Goal: Task Accomplishment & Management: Manage account settings

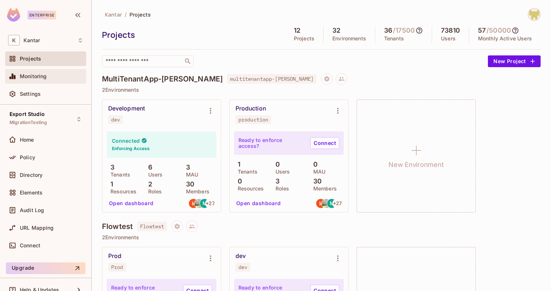
scroll to position [754, 0]
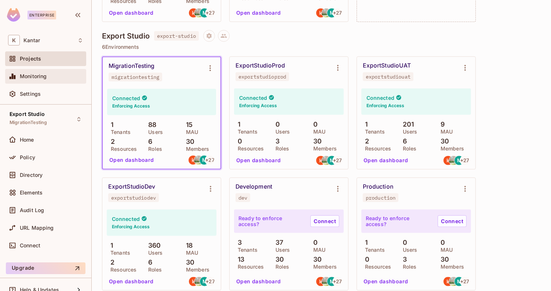
click at [62, 71] on div "Monitoring" at bounding box center [45, 76] width 81 height 15
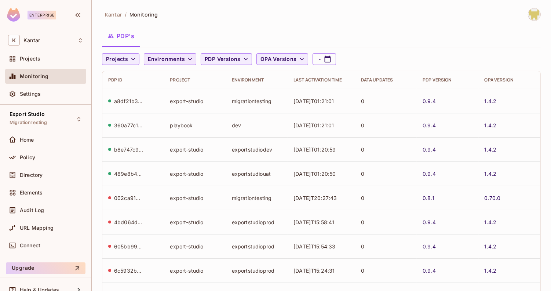
click at [156, 62] on span "Environments" at bounding box center [166, 59] width 37 height 9
click at [208, 62] on div at bounding box center [275, 145] width 551 height 291
click at [138, 61] on button "Projects" at bounding box center [120, 59] width 37 height 12
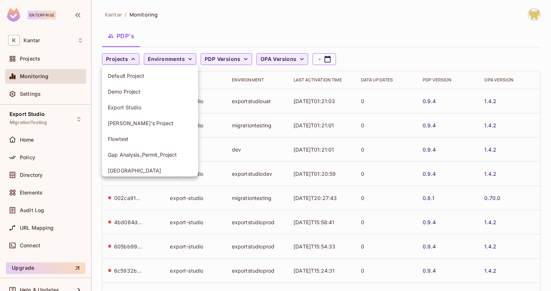
click at [124, 107] on span "Export Studio" at bounding box center [150, 107] width 84 height 7
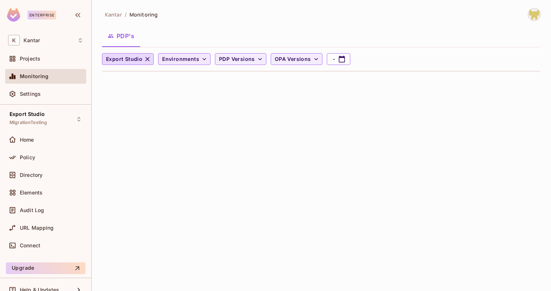
click at [171, 57] on span "Environments" at bounding box center [180, 59] width 37 height 9
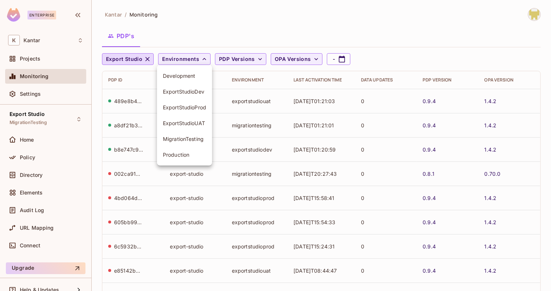
click at [175, 109] on span "ExportStudioProd" at bounding box center [184, 107] width 43 height 7
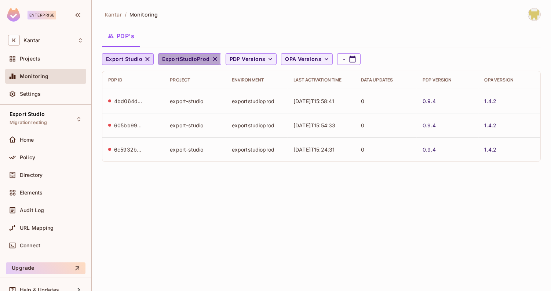
click at [171, 58] on span "ExportStudioProd" at bounding box center [185, 59] width 47 height 9
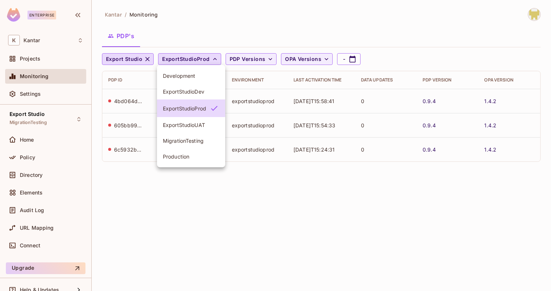
click at [146, 172] on div at bounding box center [275, 145] width 551 height 291
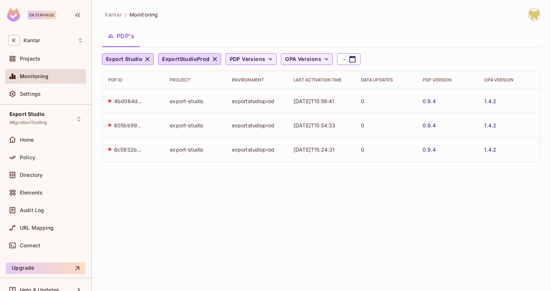
click at [173, 52] on div "Kantar / Monitoring PDP's Export Studio ExportStudioProd PDP Versions OPA Versi…" at bounding box center [321, 88] width 439 height 160
click at [173, 60] on span "ExportStudioProd" at bounding box center [185, 59] width 47 height 9
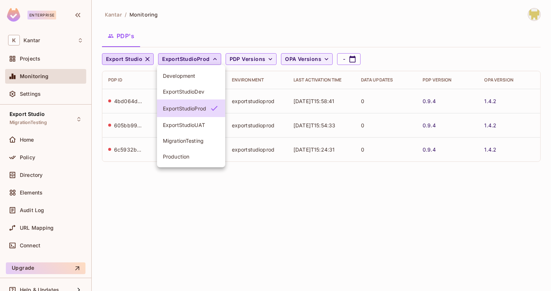
click at [183, 128] on span "ExportStudioUAT" at bounding box center [191, 124] width 56 height 7
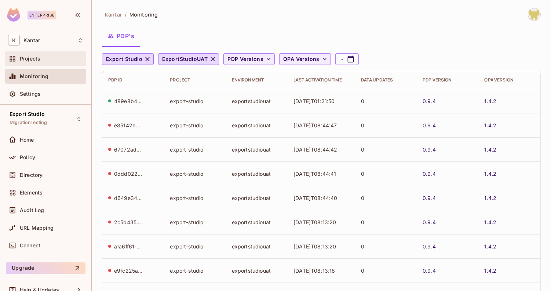
click at [45, 61] on div "Projects" at bounding box center [51, 59] width 63 height 6
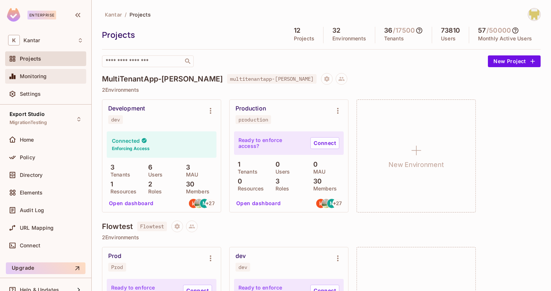
click at [45, 81] on div "Monitoring" at bounding box center [45, 76] width 81 height 15
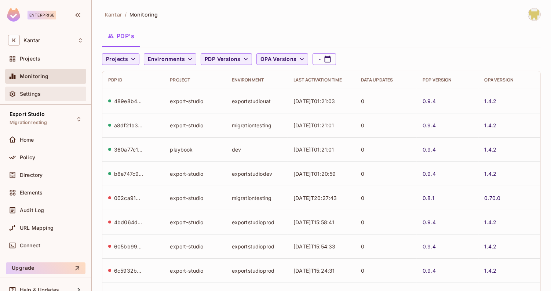
click at [45, 93] on div "Settings" at bounding box center [51, 94] width 63 height 6
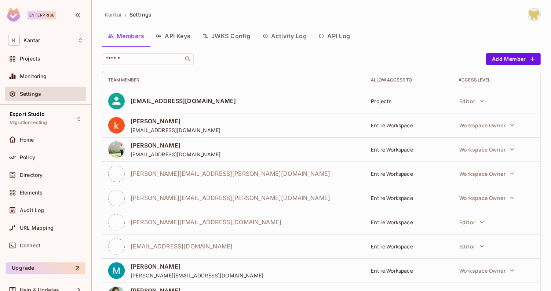
click at [337, 31] on button "API Log" at bounding box center [333, 36] width 43 height 18
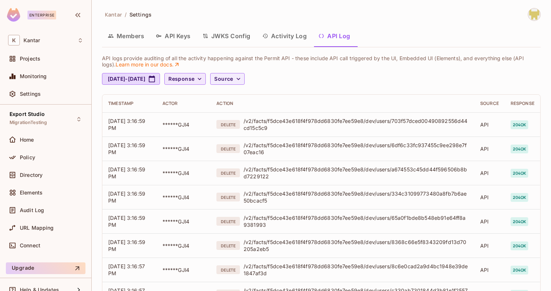
click at [194, 80] on span "Response" at bounding box center [181, 78] width 26 height 9
click at [228, 80] on div at bounding box center [275, 145] width 551 height 291
click at [25, 123] on span "MigrationTesting" at bounding box center [28, 123] width 37 height 6
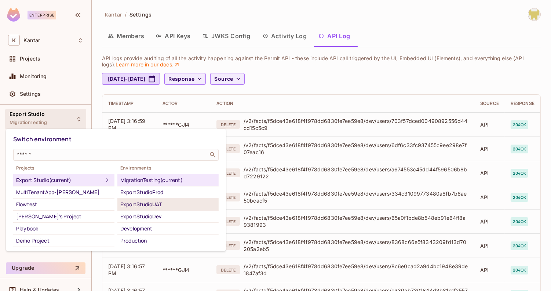
click at [143, 200] on div "ExportStudioUAT" at bounding box center [167, 204] width 95 height 9
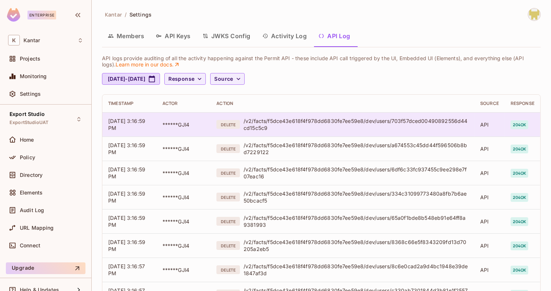
click at [267, 124] on div "/v2/facts/f5dce43e618f4f978dd6830fe7ee59e8/dev/users/703f57dced00490892556d44cd…" at bounding box center [356, 124] width 225 height 14
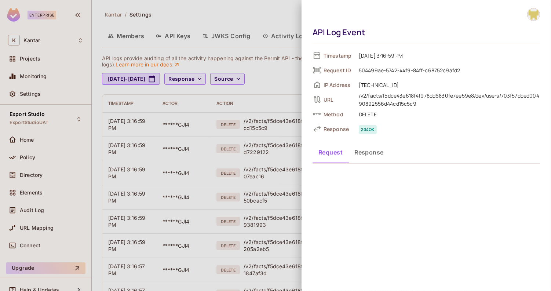
click at [368, 154] on button "Response" at bounding box center [368, 152] width 41 height 18
click at [333, 153] on button "Request" at bounding box center [330, 152] width 36 height 18
click at [285, 183] on div at bounding box center [275, 145] width 551 height 291
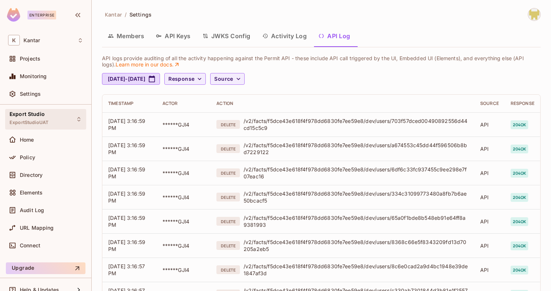
click at [49, 119] on div "Export Studio ExportStudioUAT" at bounding box center [45, 119] width 81 height 20
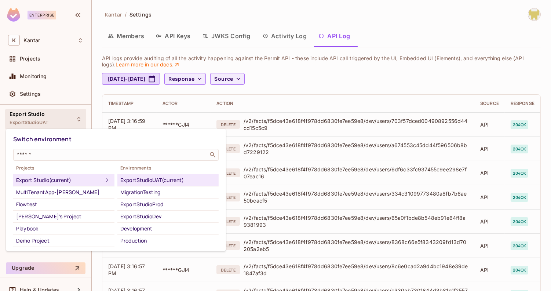
click at [132, 112] on div at bounding box center [275, 145] width 551 height 291
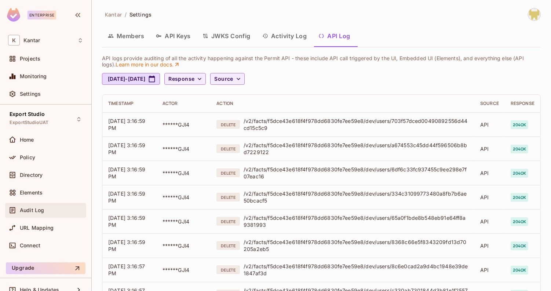
click at [43, 210] on span "Audit Log" at bounding box center [32, 210] width 24 height 6
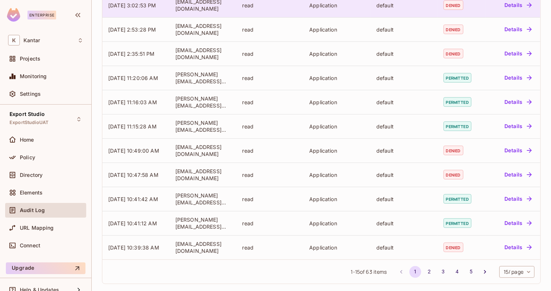
scroll to position [192, 0]
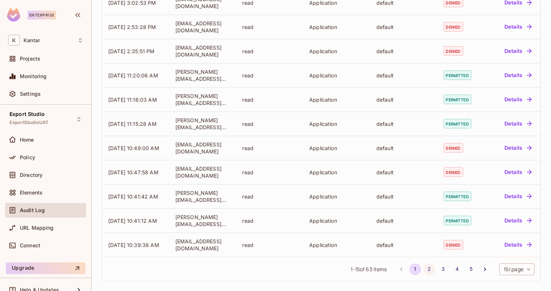
click at [427, 267] on button "2" at bounding box center [429, 269] width 12 height 12
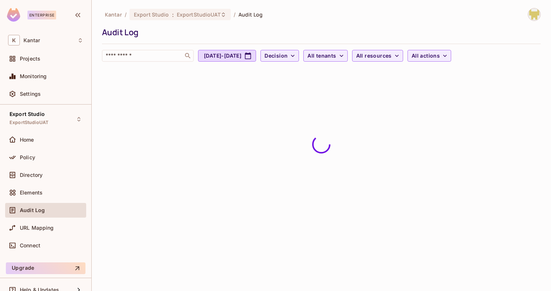
scroll to position [0, 0]
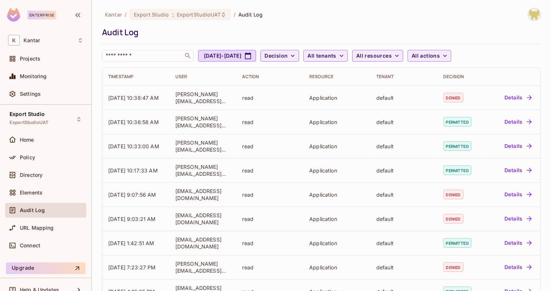
click at [250, 80] on th "Action" at bounding box center [269, 77] width 67 height 18
click at [59, 127] on div "Export Studio ExportStudioUAT" at bounding box center [45, 119] width 81 height 20
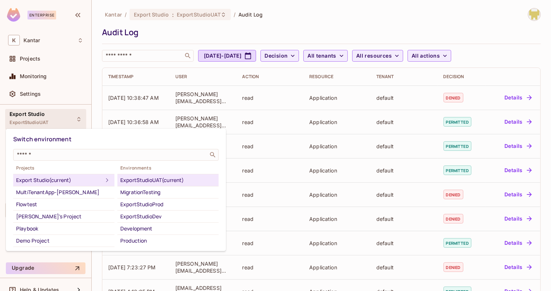
click at [59, 126] on div at bounding box center [275, 145] width 551 height 291
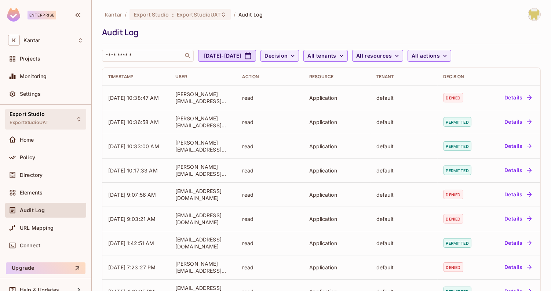
click at [58, 126] on div "Export Studio ExportStudioUAT" at bounding box center [45, 119] width 81 height 20
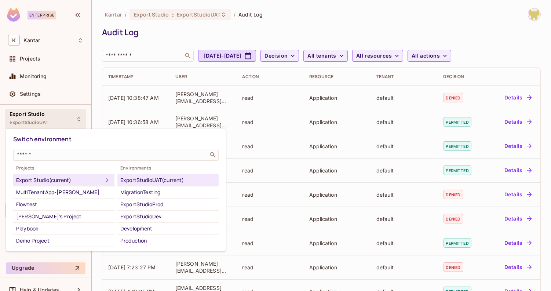
click at [58, 126] on div at bounding box center [275, 145] width 551 height 291
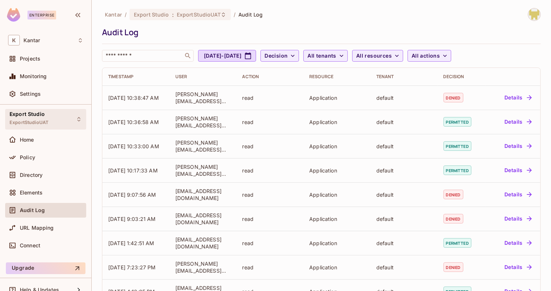
click at [58, 126] on div "Export Studio ExportStudioUAT" at bounding box center [45, 119] width 81 height 20
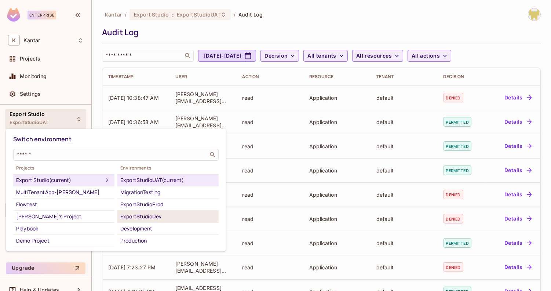
click at [163, 213] on div "ExportStudioDev" at bounding box center [167, 216] width 95 height 9
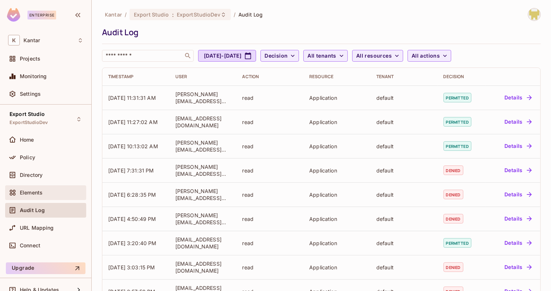
click at [67, 191] on div "Elements" at bounding box center [51, 193] width 63 height 6
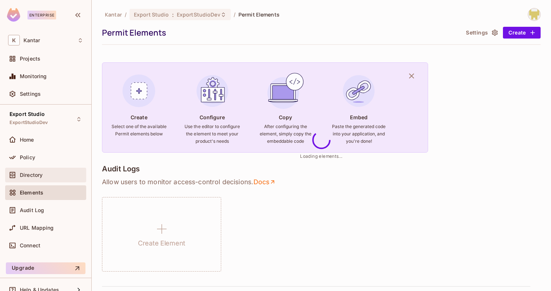
click at [66, 178] on div "Directory" at bounding box center [45, 175] width 75 height 9
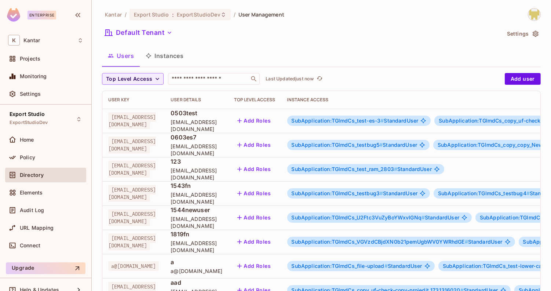
click at [165, 61] on button "Instances" at bounding box center [165, 56] width 50 height 18
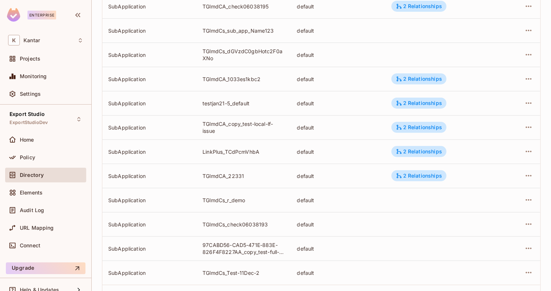
scroll to position [221, 0]
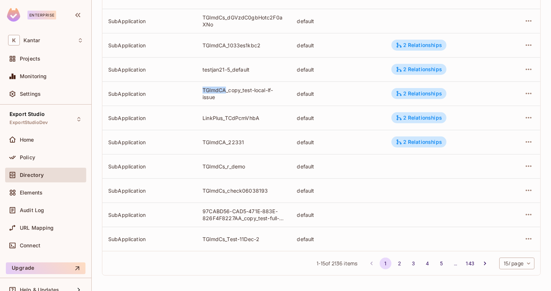
drag, startPoint x: 226, startPoint y: 87, endPoint x: 204, endPoint y: 84, distance: 22.2
click at [204, 84] on td "TGlmdCA_copy_test-local-lf-issue" at bounding box center [244, 93] width 94 height 24
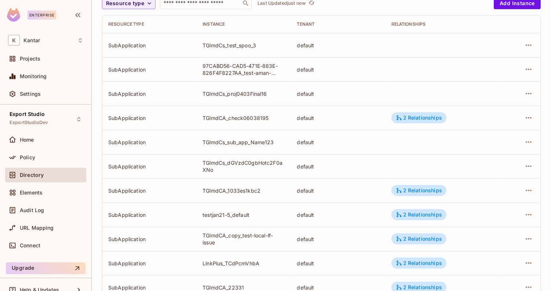
scroll to position [0, 0]
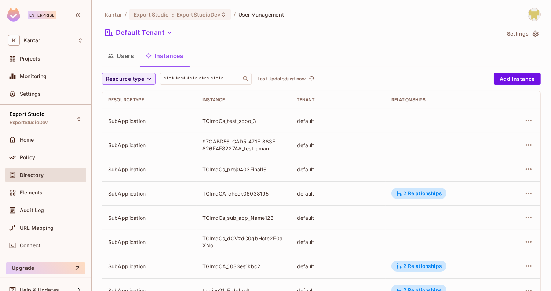
click at [131, 56] on button "Users" at bounding box center [121, 56] width 38 height 18
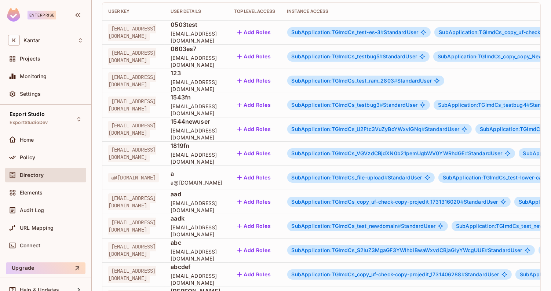
scroll to position [221, 0]
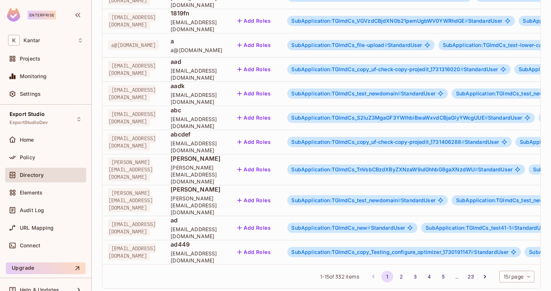
click at [222, 195] on span "[PERSON_NAME][EMAIL_ADDRESS][DOMAIN_NAME]" at bounding box center [197, 205] width 52 height 21
click at [224, 176] on td "[PERSON_NAME] [PERSON_NAME][EMAIL_ADDRESS][DOMAIN_NAME]" at bounding box center [196, 169] width 63 height 31
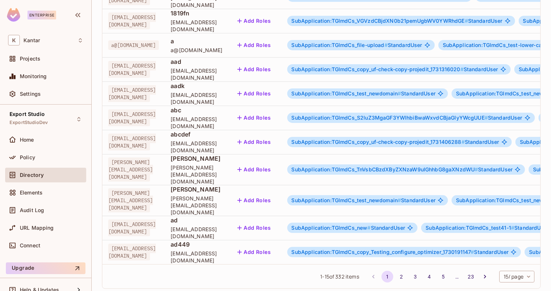
click at [222, 173] on span "[PERSON_NAME][EMAIL_ADDRESS][DOMAIN_NAME]" at bounding box center [197, 174] width 52 height 21
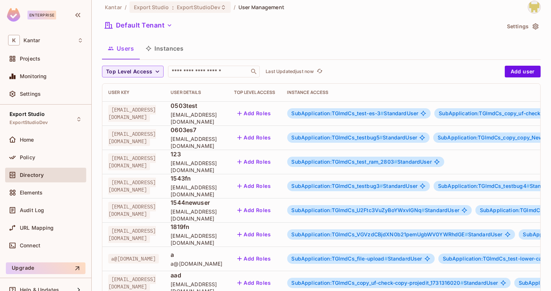
scroll to position [0, 0]
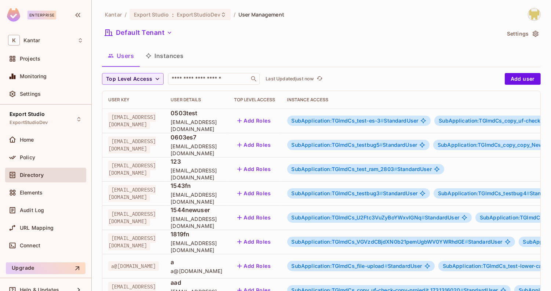
click at [151, 51] on button "Instances" at bounding box center [165, 56] width 50 height 18
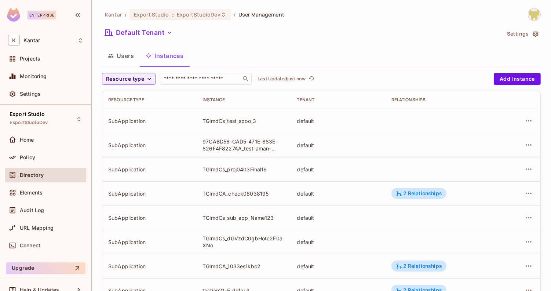
click at [129, 56] on button "Users" at bounding box center [121, 56] width 38 height 18
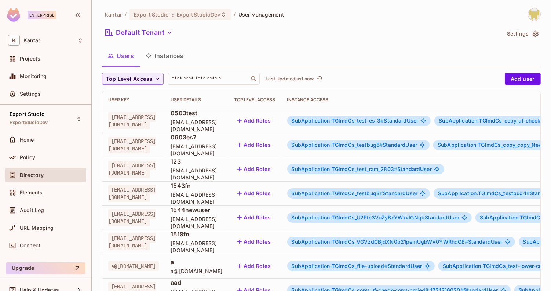
click at [228, 159] on td "123 [EMAIL_ADDRESS][DOMAIN_NAME]" at bounding box center [196, 169] width 63 height 24
click at [64, 34] on div "K Kantar" at bounding box center [45, 40] width 81 height 17
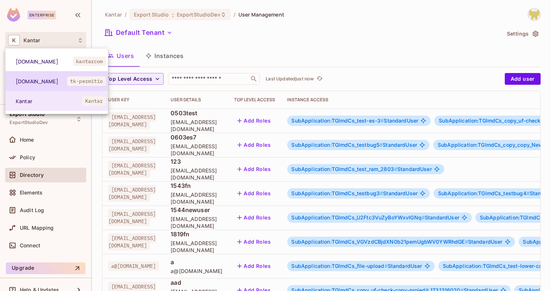
click at [29, 81] on span "[DOMAIN_NAME]" at bounding box center [41, 81] width 51 height 7
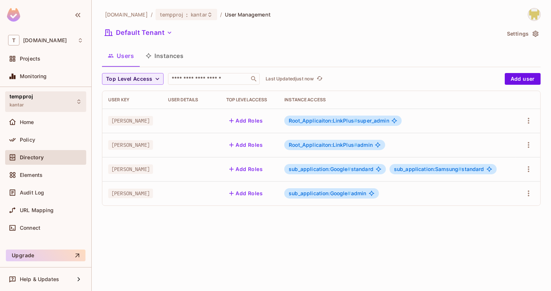
click at [45, 96] on div "tempproj kantar" at bounding box center [45, 101] width 81 height 20
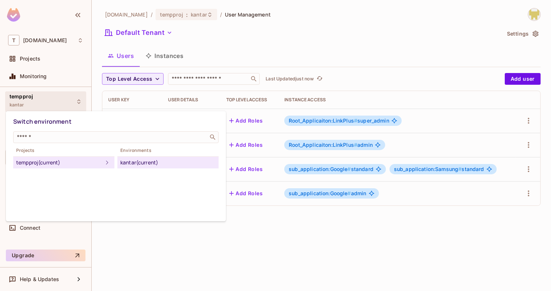
click at [45, 96] on div at bounding box center [275, 145] width 551 height 291
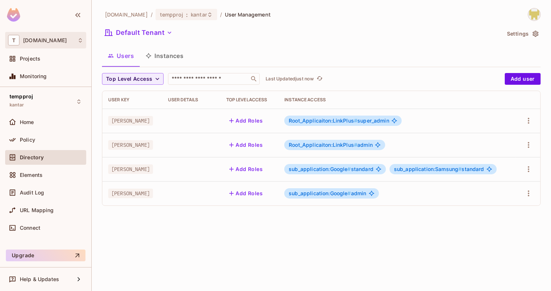
click at [50, 48] on div "T [DOMAIN_NAME]" at bounding box center [45, 40] width 81 height 17
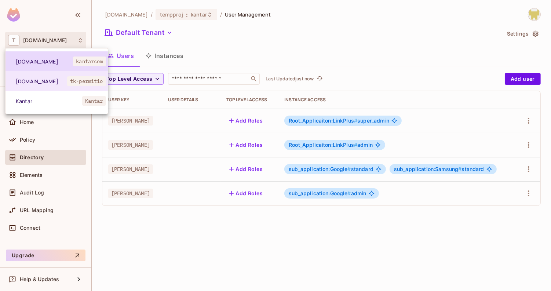
click at [47, 57] on li "[DOMAIN_NAME] kantarcom" at bounding box center [57, 61] width 102 height 20
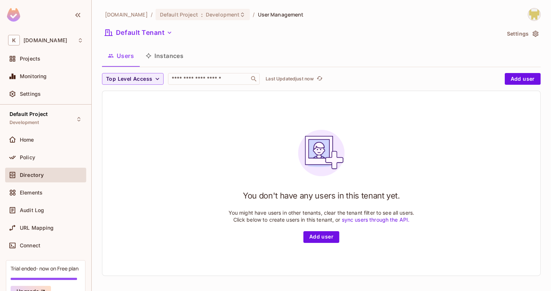
click at [156, 51] on button "Instances" at bounding box center [165, 56] width 50 height 18
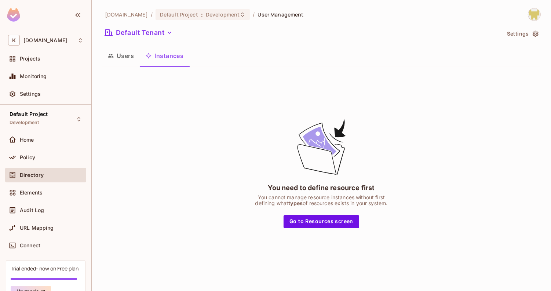
click at [117, 57] on button "Users" at bounding box center [121, 56] width 38 height 18
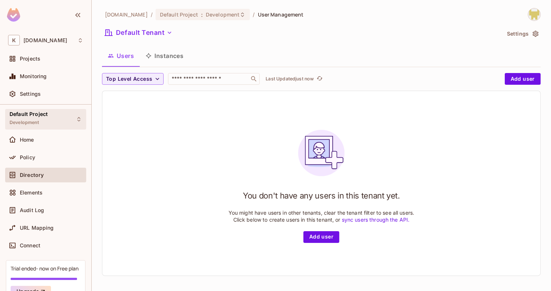
click at [42, 120] on div "Default Project Development" at bounding box center [29, 119] width 38 height 16
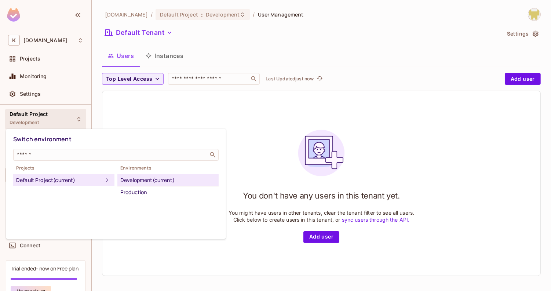
click at [42, 120] on div at bounding box center [275, 145] width 551 height 291
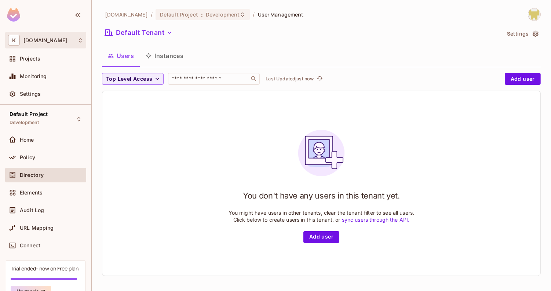
click at [48, 44] on div "K [DOMAIN_NAME]" at bounding box center [45, 40] width 75 height 11
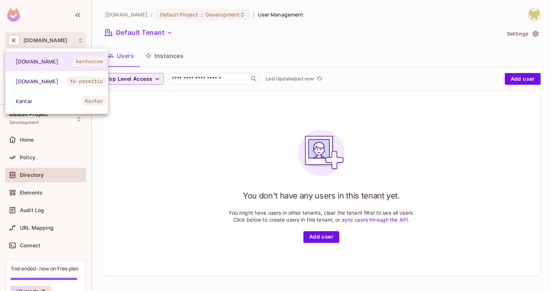
click at [110, 157] on div at bounding box center [275, 145] width 551 height 291
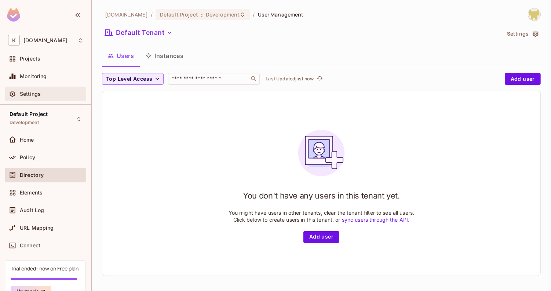
click at [59, 93] on div "Settings" at bounding box center [51, 94] width 63 height 6
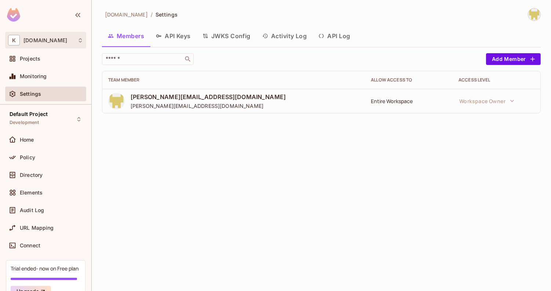
click at [53, 41] on div "K [DOMAIN_NAME]" at bounding box center [45, 40] width 75 height 11
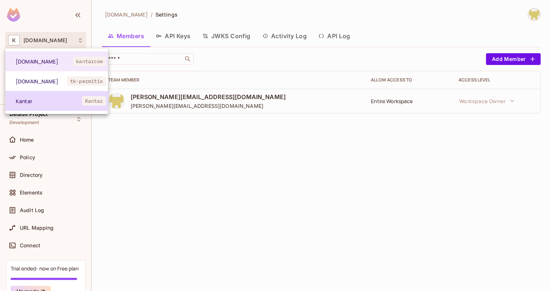
click at [56, 100] on span "Kantar" at bounding box center [49, 101] width 66 height 7
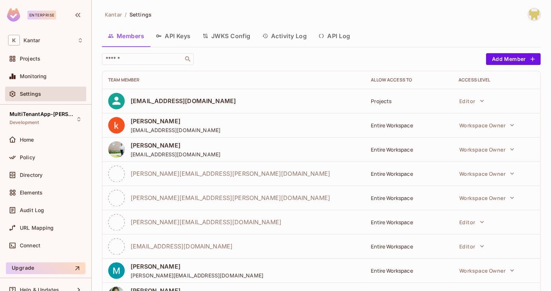
click at [176, 38] on button "API Keys" at bounding box center [173, 36] width 47 height 18
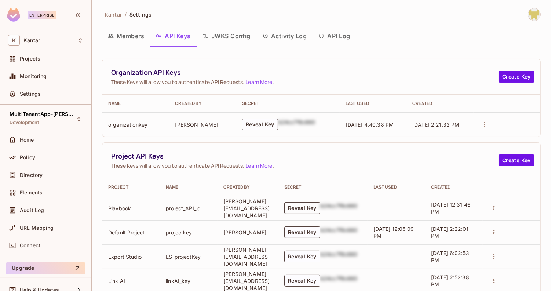
click at [308, 209] on button "Reveal Key" at bounding box center [302, 208] width 36 height 12
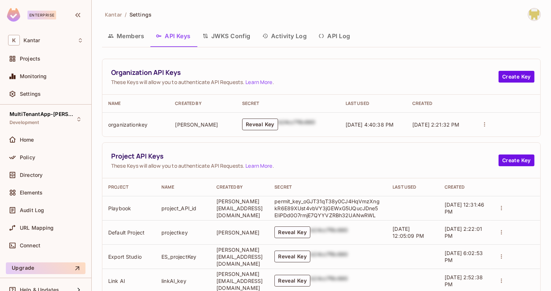
click at [223, 30] on button "JWKS Config" at bounding box center [227, 36] width 60 height 18
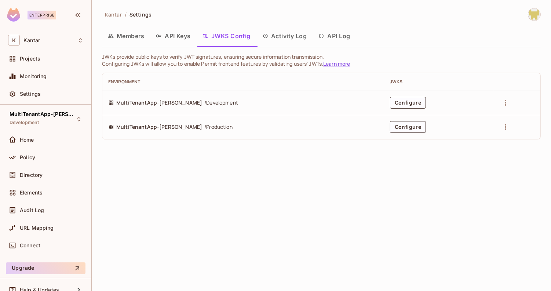
click at [500, 107] on div at bounding box center [517, 103] width 35 height 12
click at [501, 104] on icon "button" at bounding box center [505, 102] width 9 height 9
click at [452, 62] on div at bounding box center [275, 145] width 551 height 291
click at [282, 42] on button "Activity Log" at bounding box center [284, 36] width 56 height 18
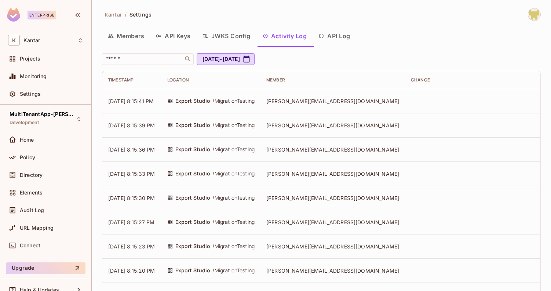
click at [234, 101] on span "/ MigrationTesting" at bounding box center [234, 101] width 42 height 8
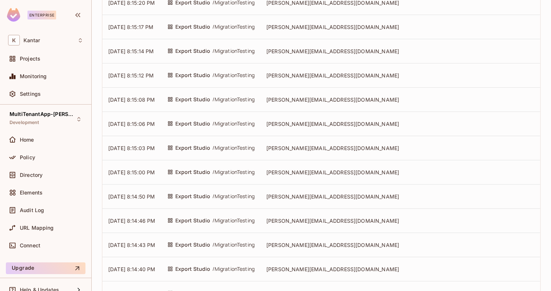
scroll to position [322, 0]
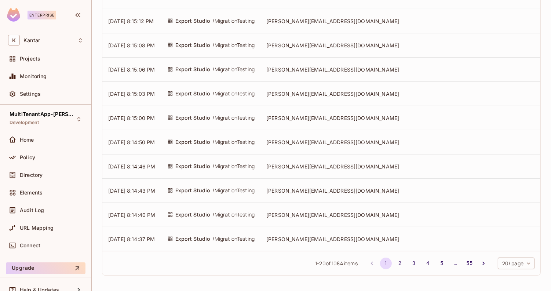
click at [400, 270] on div "1 - 20 of 1084 items 1 2 3 4 5 … 55 20 / page ** ​" at bounding box center [321, 263] width 438 height 24
click at [399, 265] on button "2" at bounding box center [400, 263] width 12 height 12
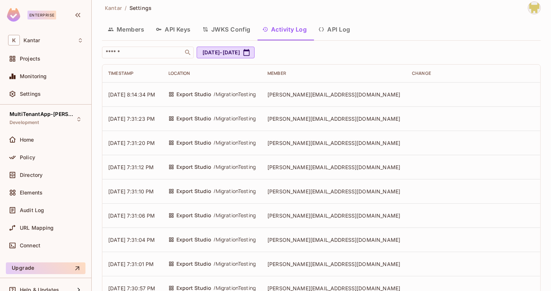
scroll to position [0, 0]
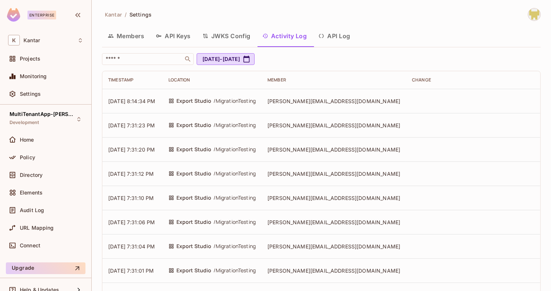
click at [143, 37] on button "Members" at bounding box center [126, 36] width 48 height 18
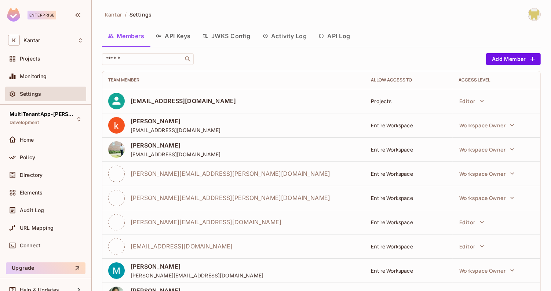
click at [177, 44] on button "API Keys" at bounding box center [173, 36] width 47 height 18
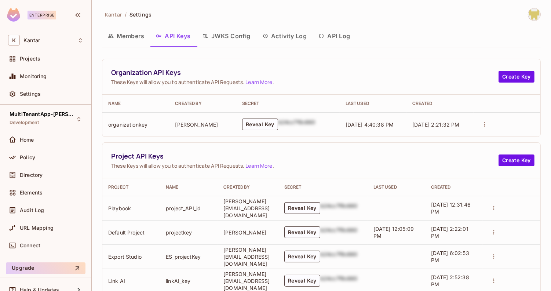
click at [136, 33] on button "Members" at bounding box center [126, 36] width 48 height 18
